Goal: Information Seeking & Learning: Find specific fact

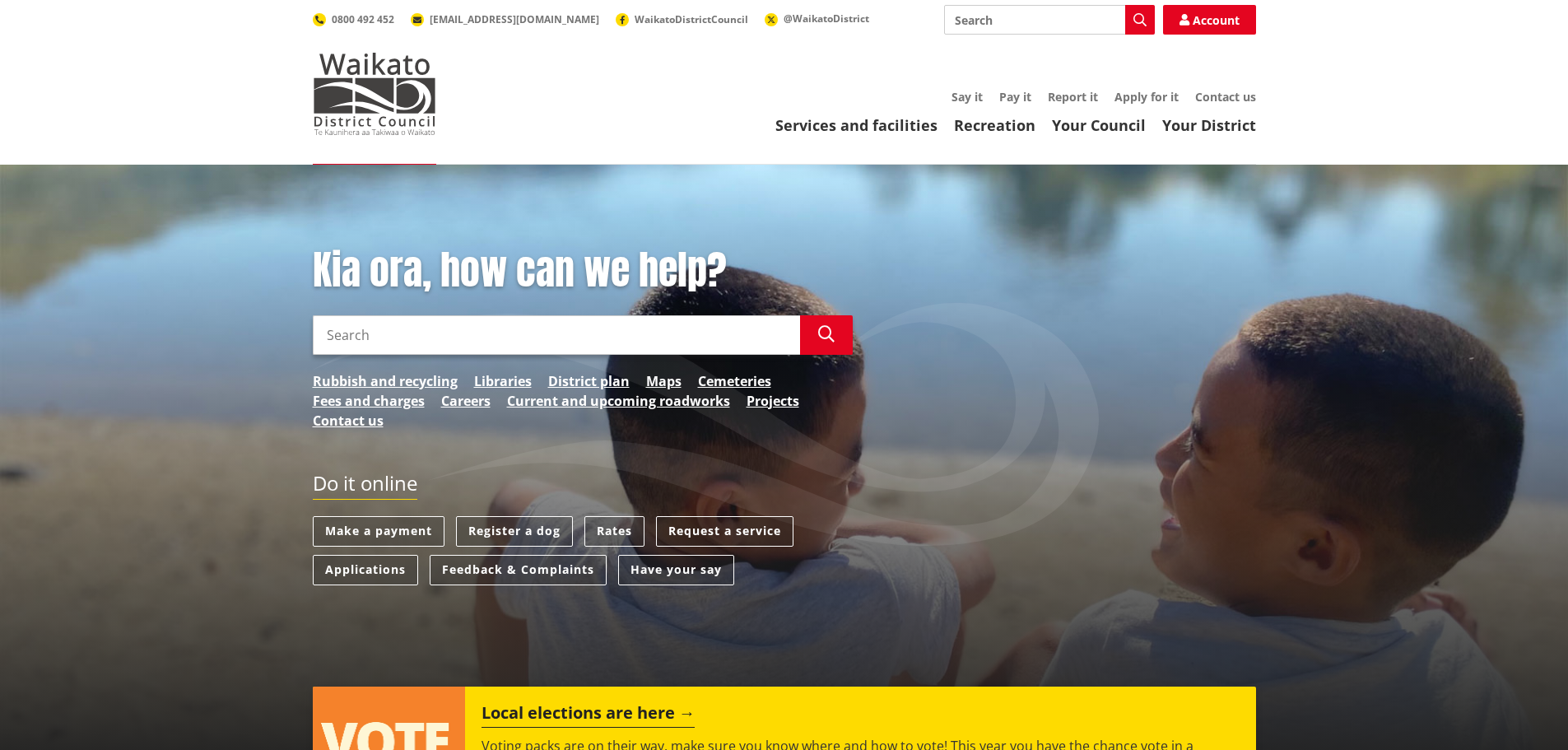
click at [597, 344] on input "Search" at bounding box center [556, 335] width 487 height 39
type input "o"
type input "bridge weight"
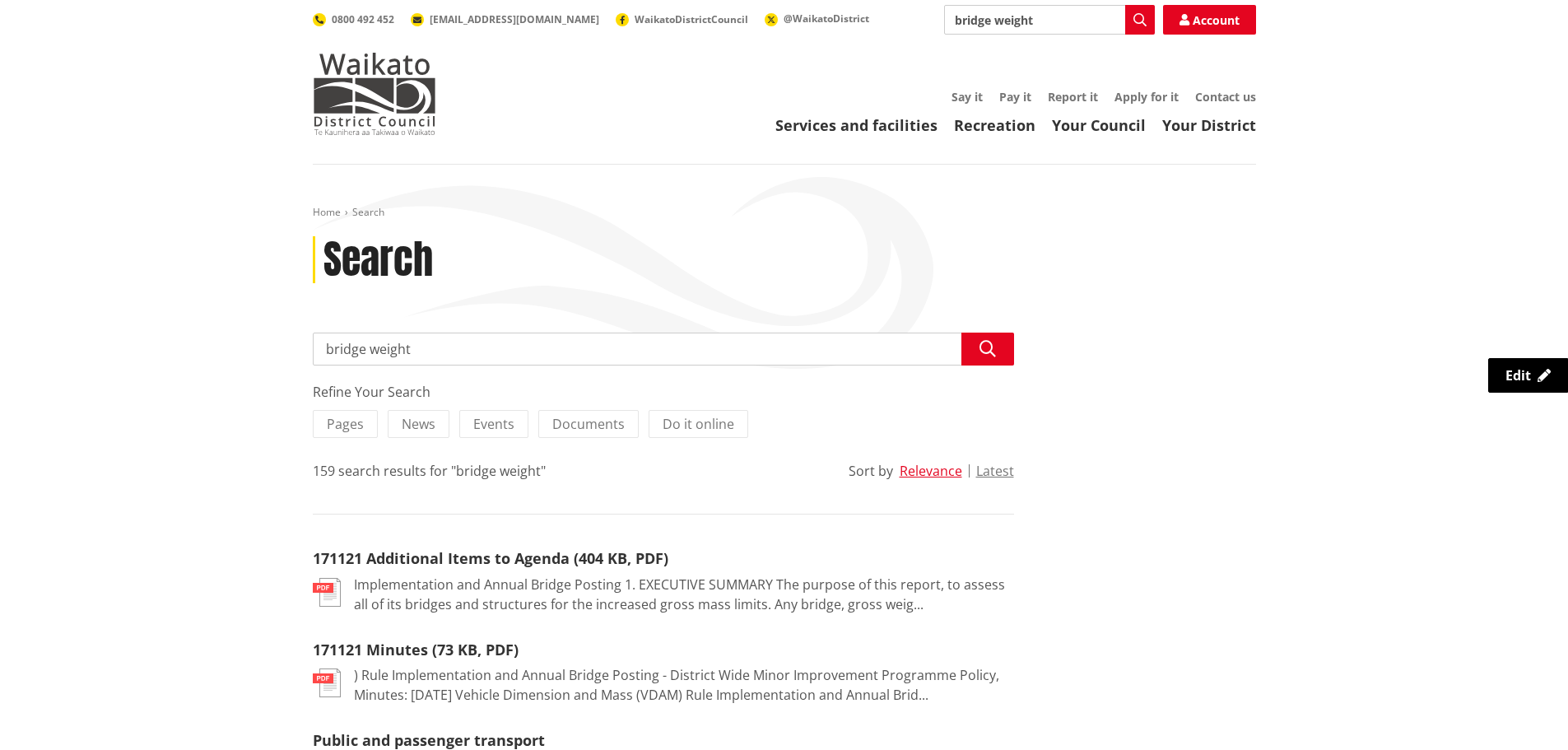
drag, startPoint x: 452, startPoint y: 356, endPoint x: 294, endPoint y: 349, distance: 158.2
type input "overweight li"
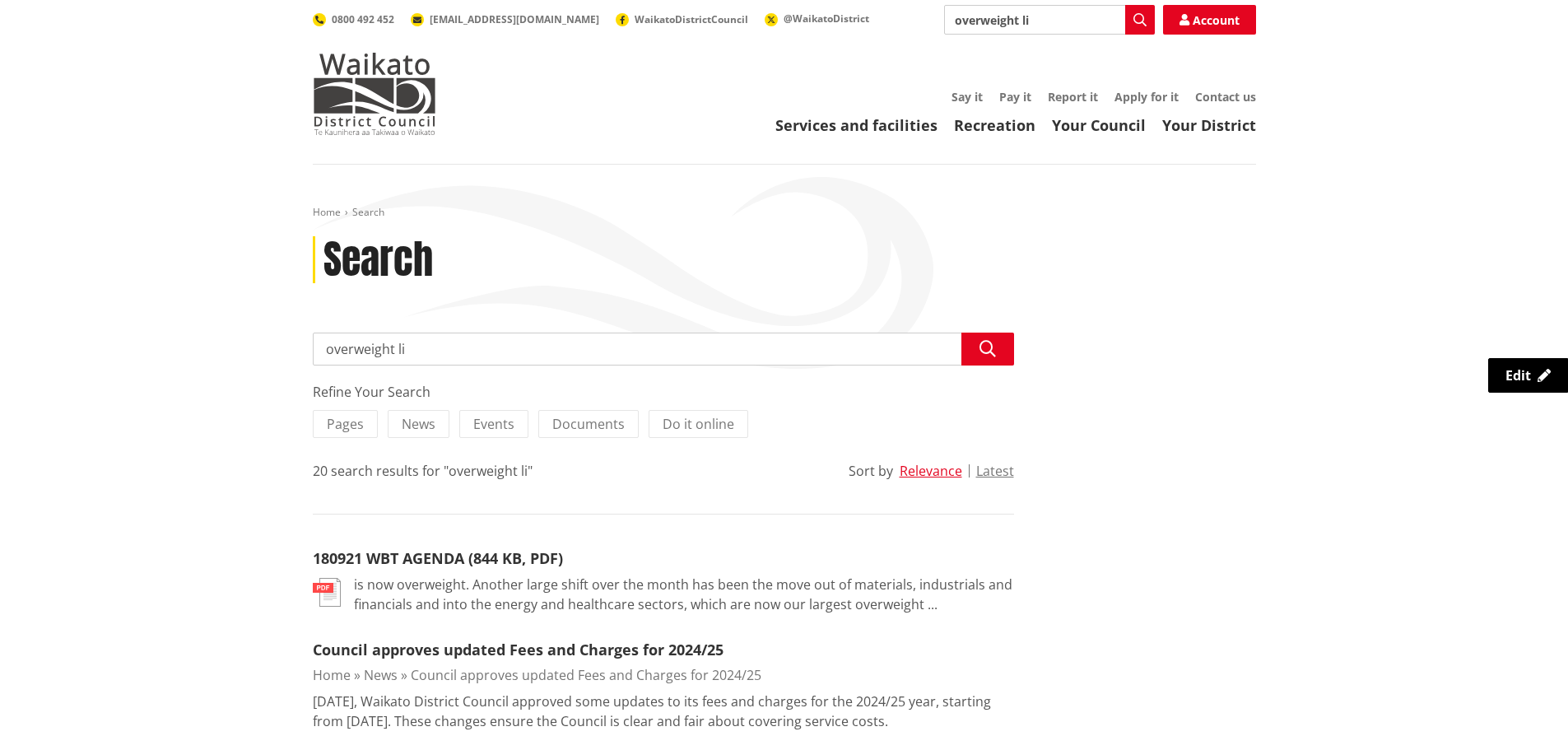
drag, startPoint x: 442, startPoint y: 358, endPoint x: 297, endPoint y: 355, distance: 145.0
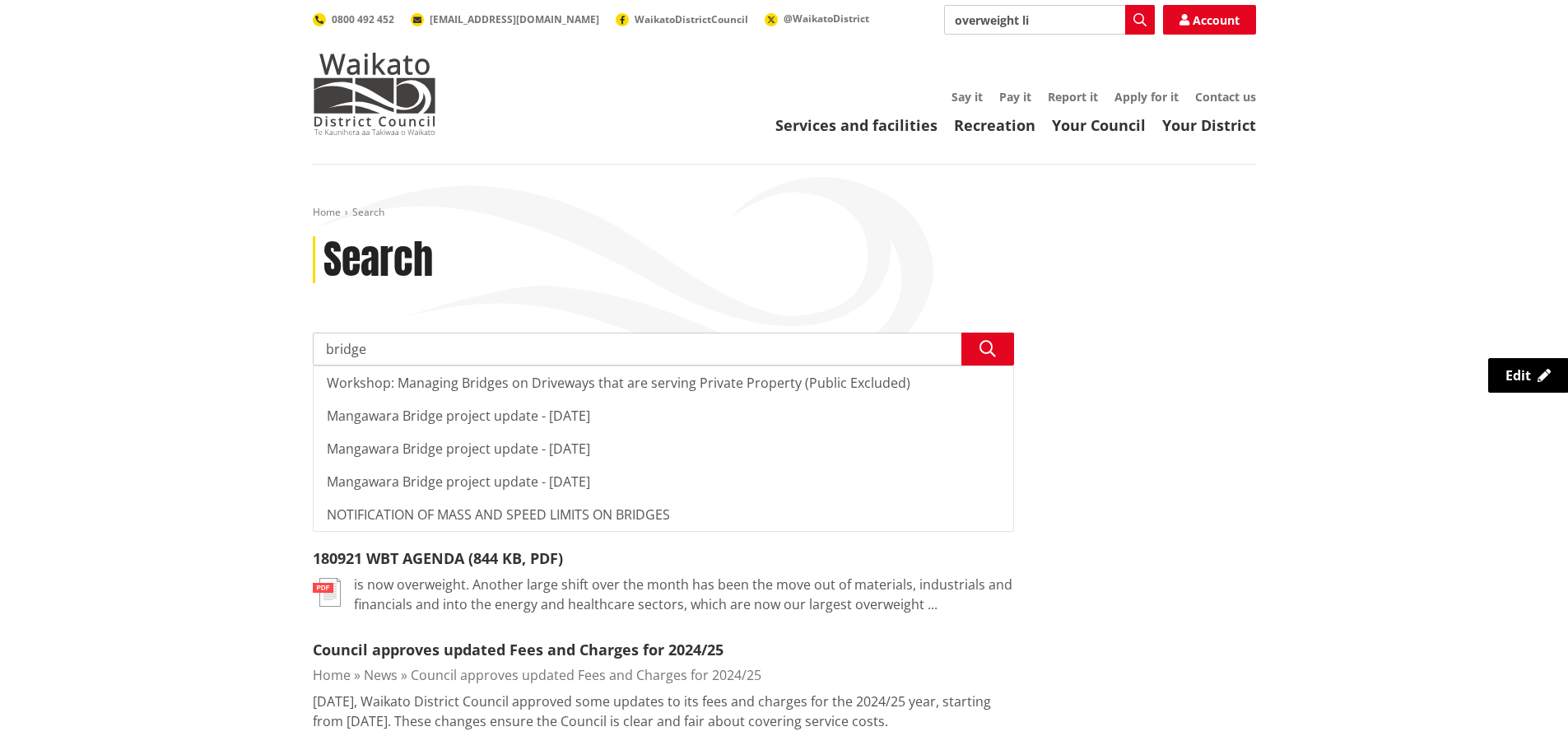
click at [481, 508] on div "NOTIFICATION OF MASS AND SPEED LIMITS ON BRIDGES" at bounding box center [664, 514] width 700 height 33
type input "NOTIFICATION OF MASS AND SPEED LIMITS ON BRIDGES"
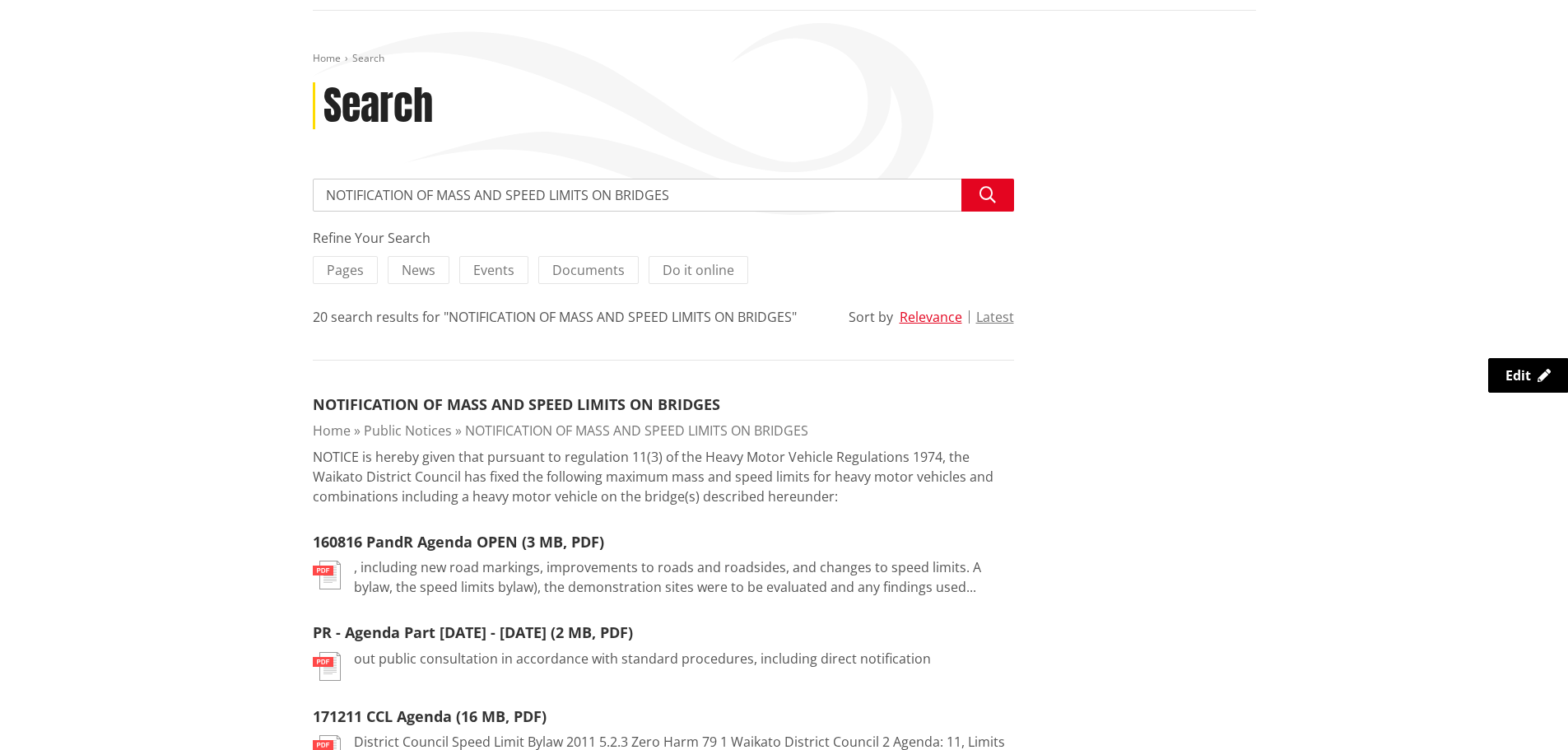
scroll to position [164, 0]
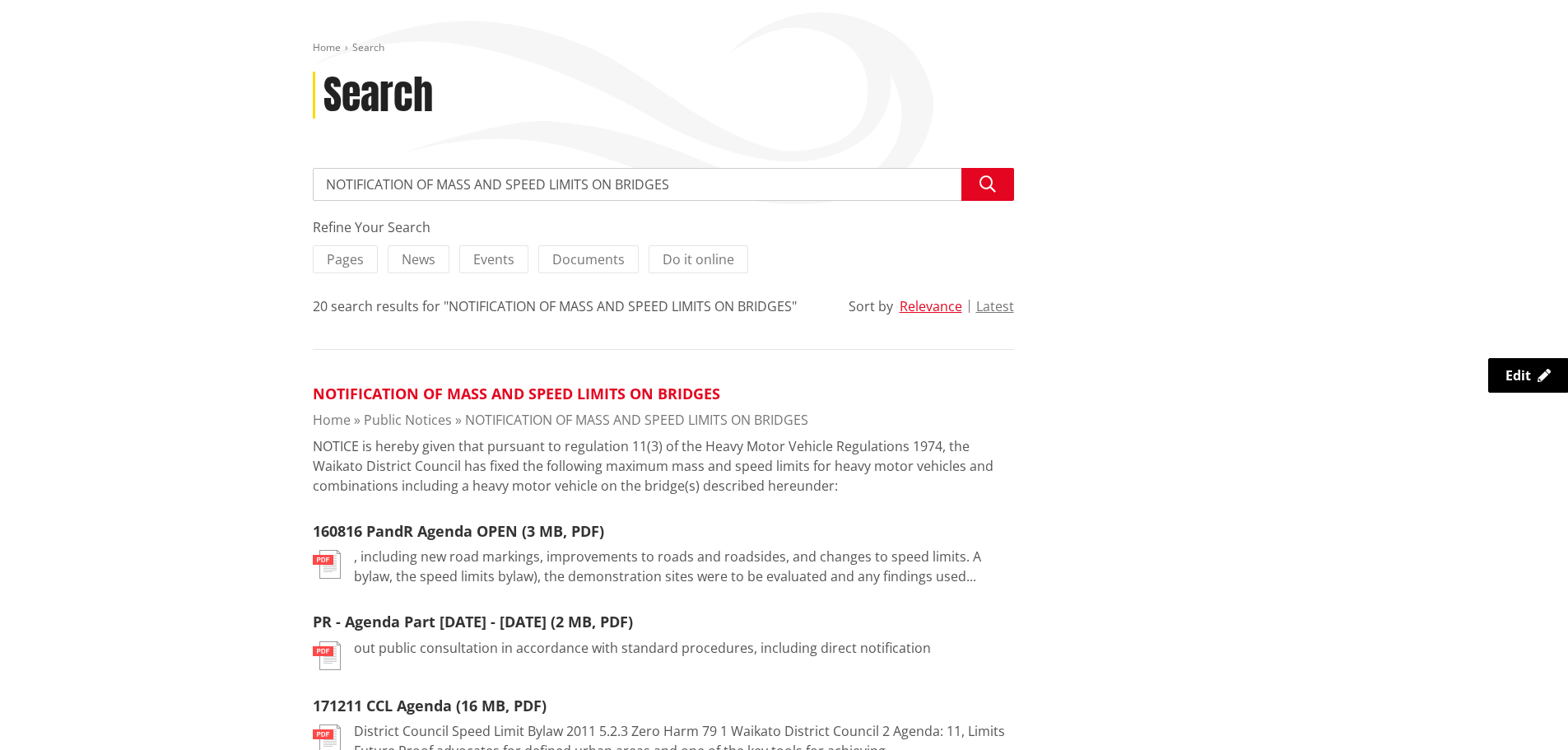
click at [536, 397] on link "NOTIFICATION OF MASS AND SPEED LIMITS ON BRIDGES" at bounding box center [517, 393] width 408 height 20
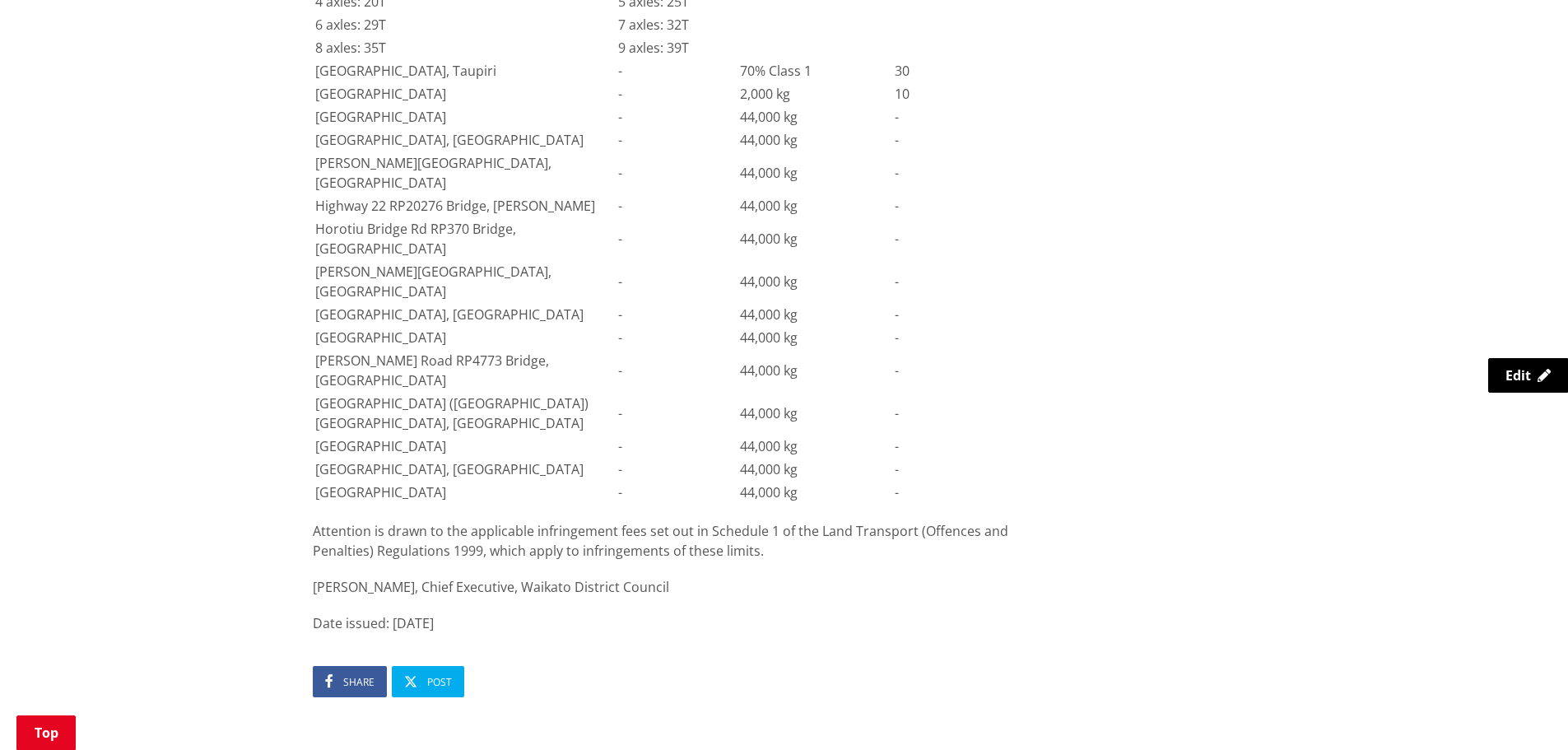
scroll to position [1070, 0]
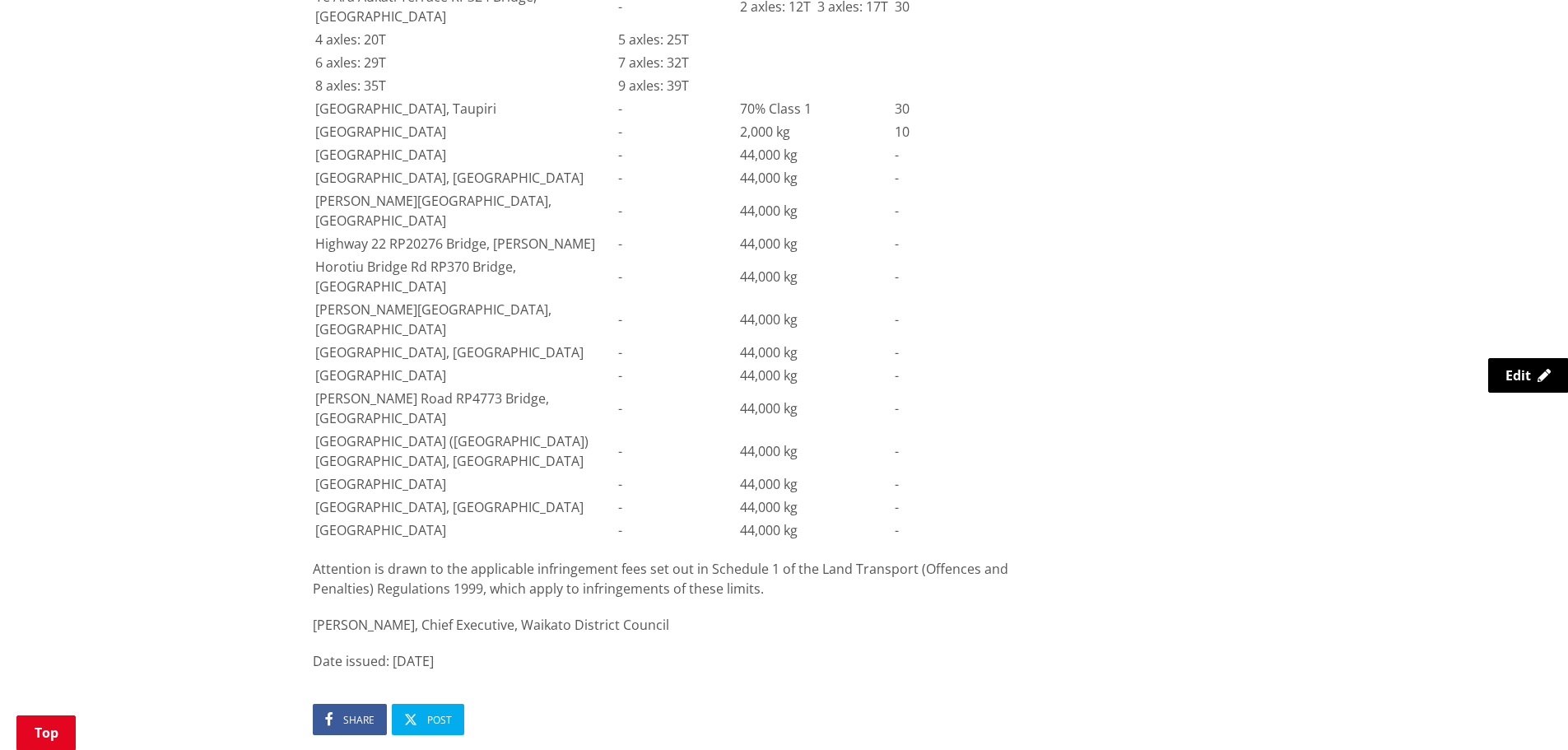
click at [376, 165] on td "Buckland Road RP6201 Bridge, Tuakau" at bounding box center [466, 155] width 302 height 22
click at [352, 165] on td "Buckland Road RP6201 Bridge, Tuakau" at bounding box center [466, 155] width 302 height 22
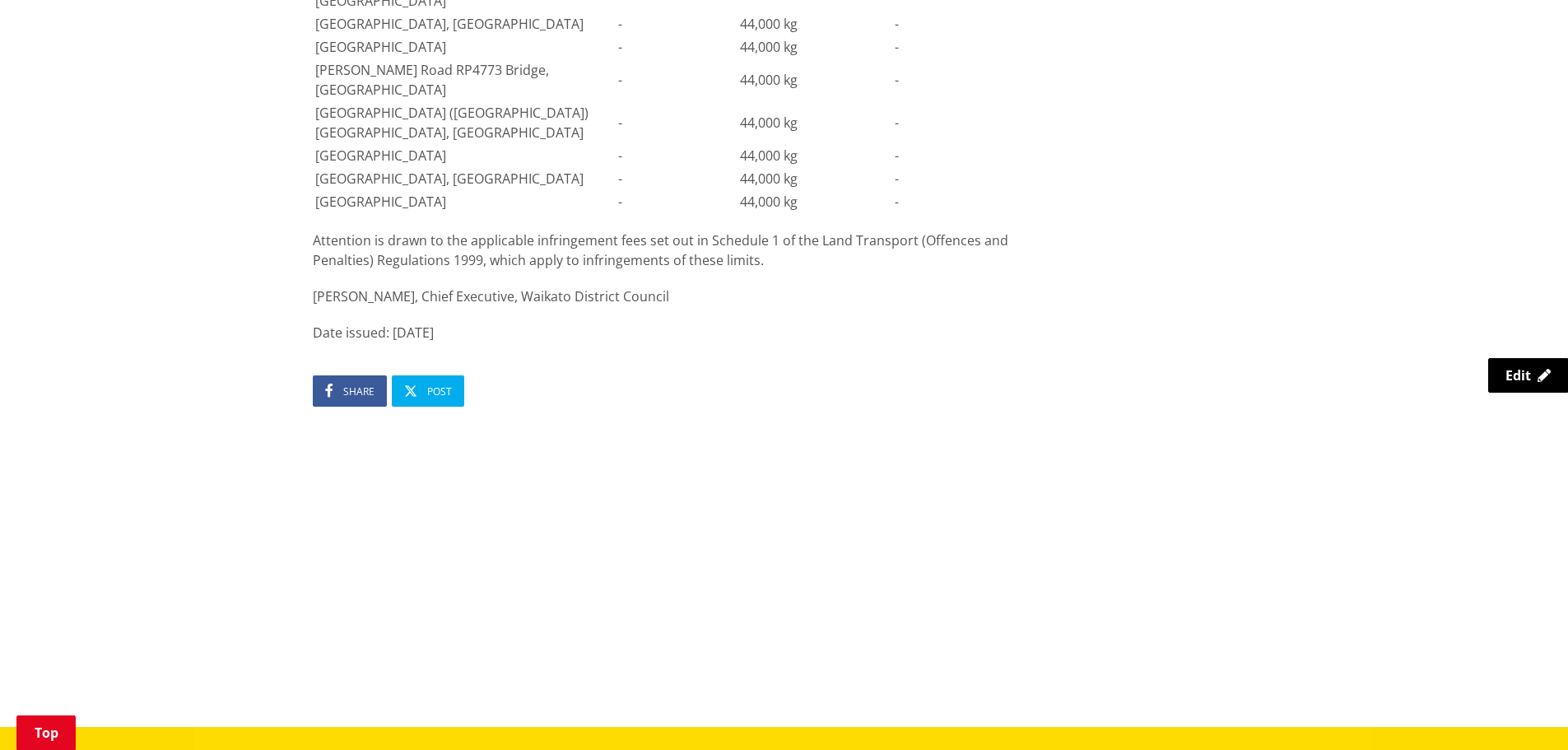
scroll to position [1399, 0]
